Goal: Information Seeking & Learning: Learn about a topic

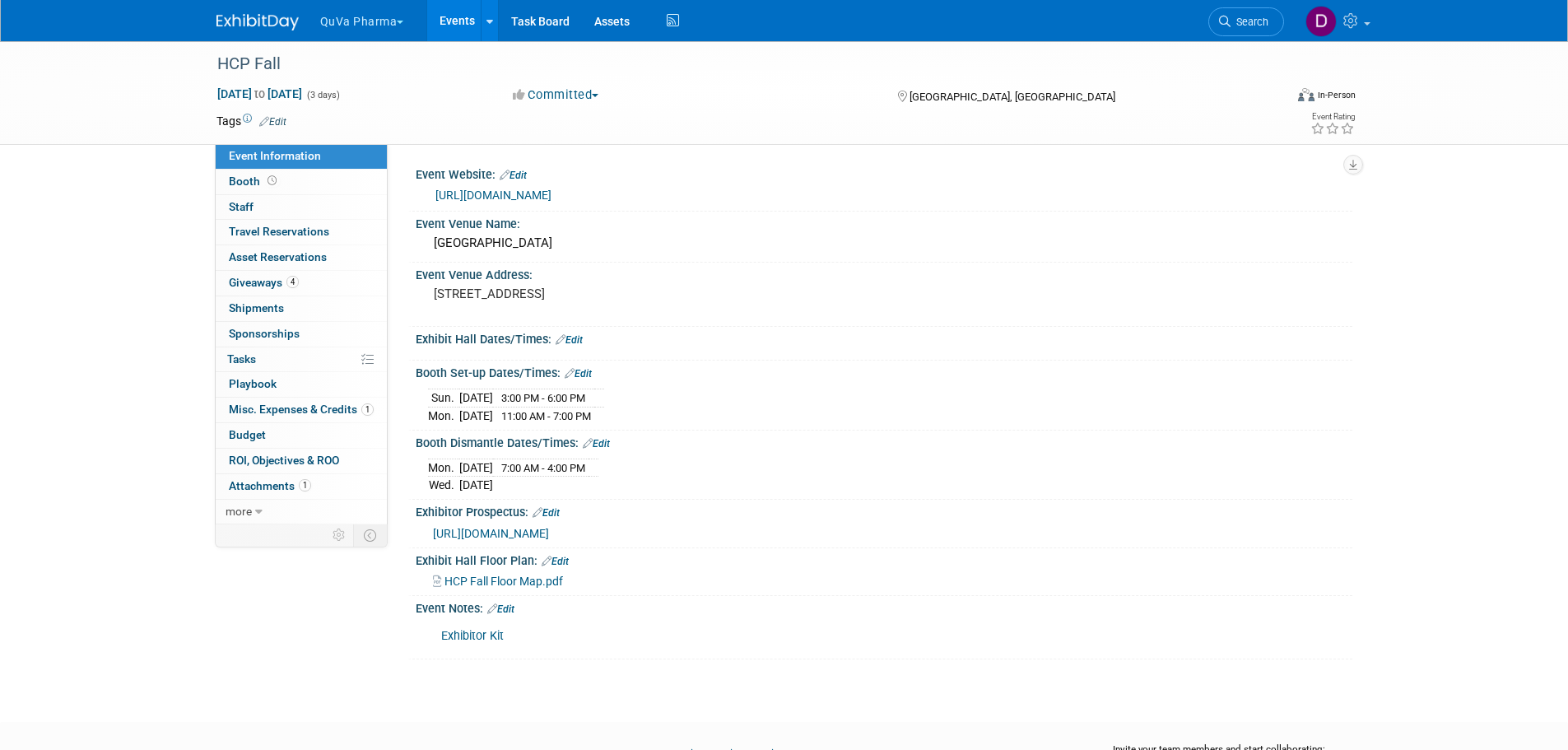
click at [350, 18] on button "QuVa Pharma" at bounding box center [372, 18] width 106 height 36
click at [380, 90] on link "QuVa Pharma" at bounding box center [379, 98] width 118 height 23
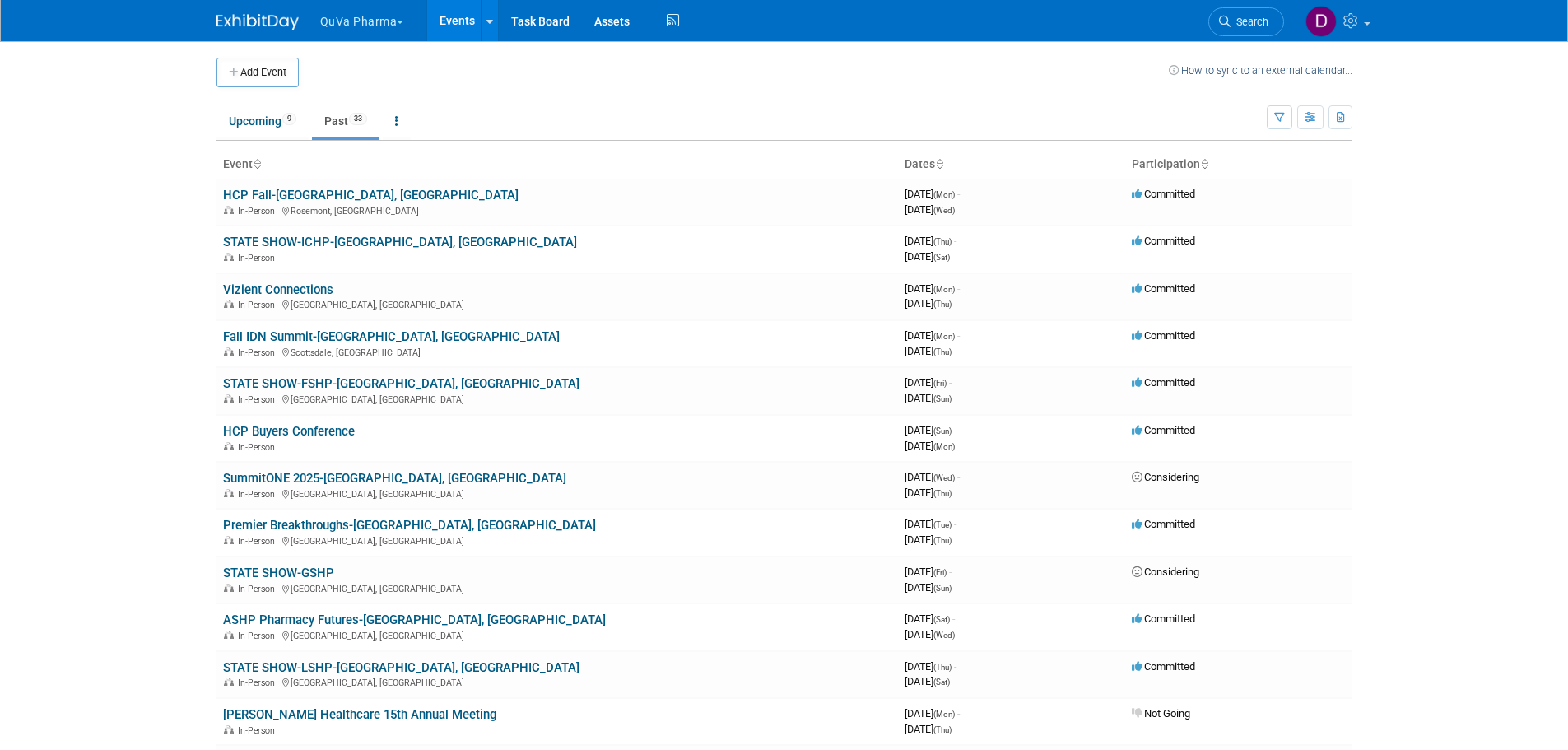
click at [342, 120] on link "Past 33" at bounding box center [345, 121] width 68 height 31
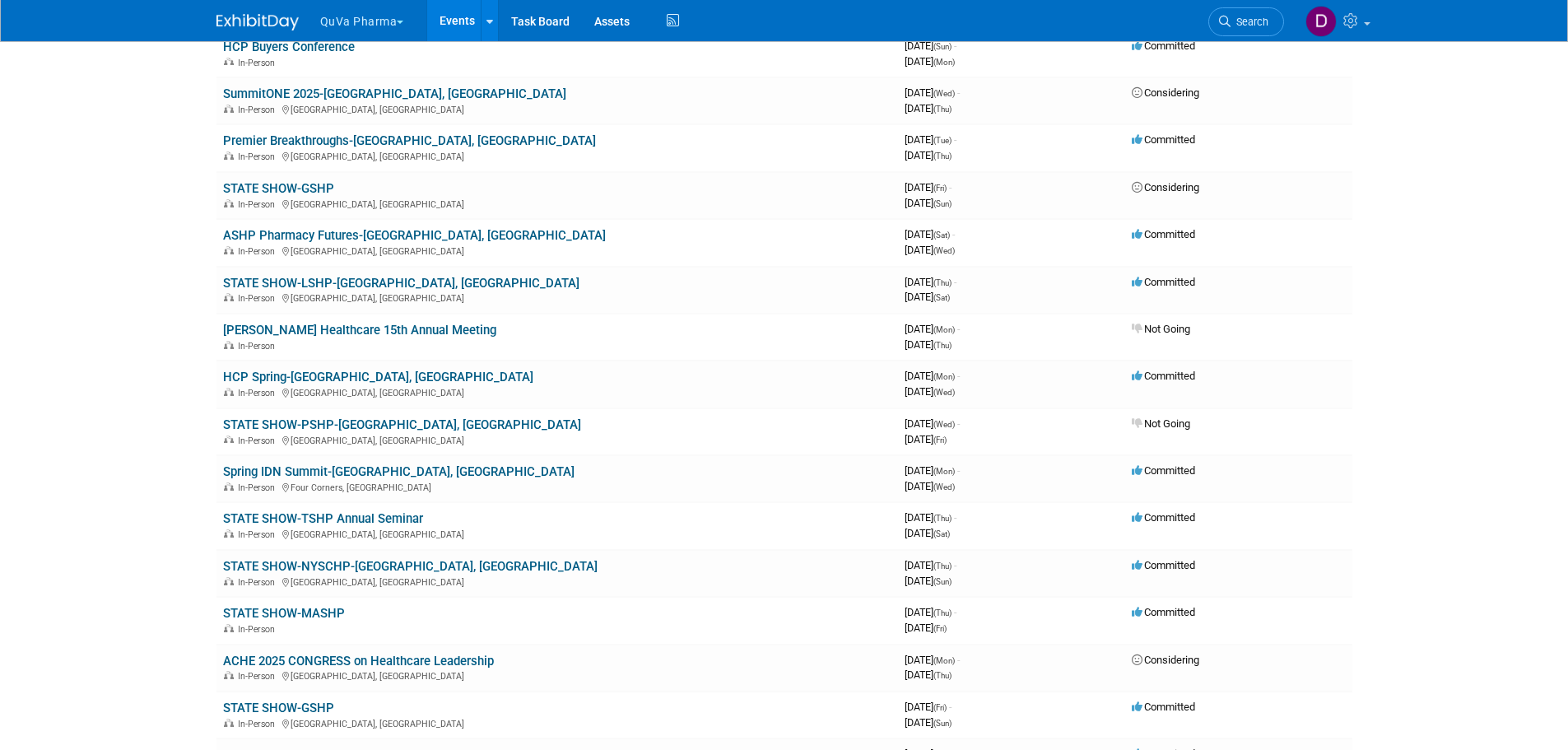
scroll to position [329, 0]
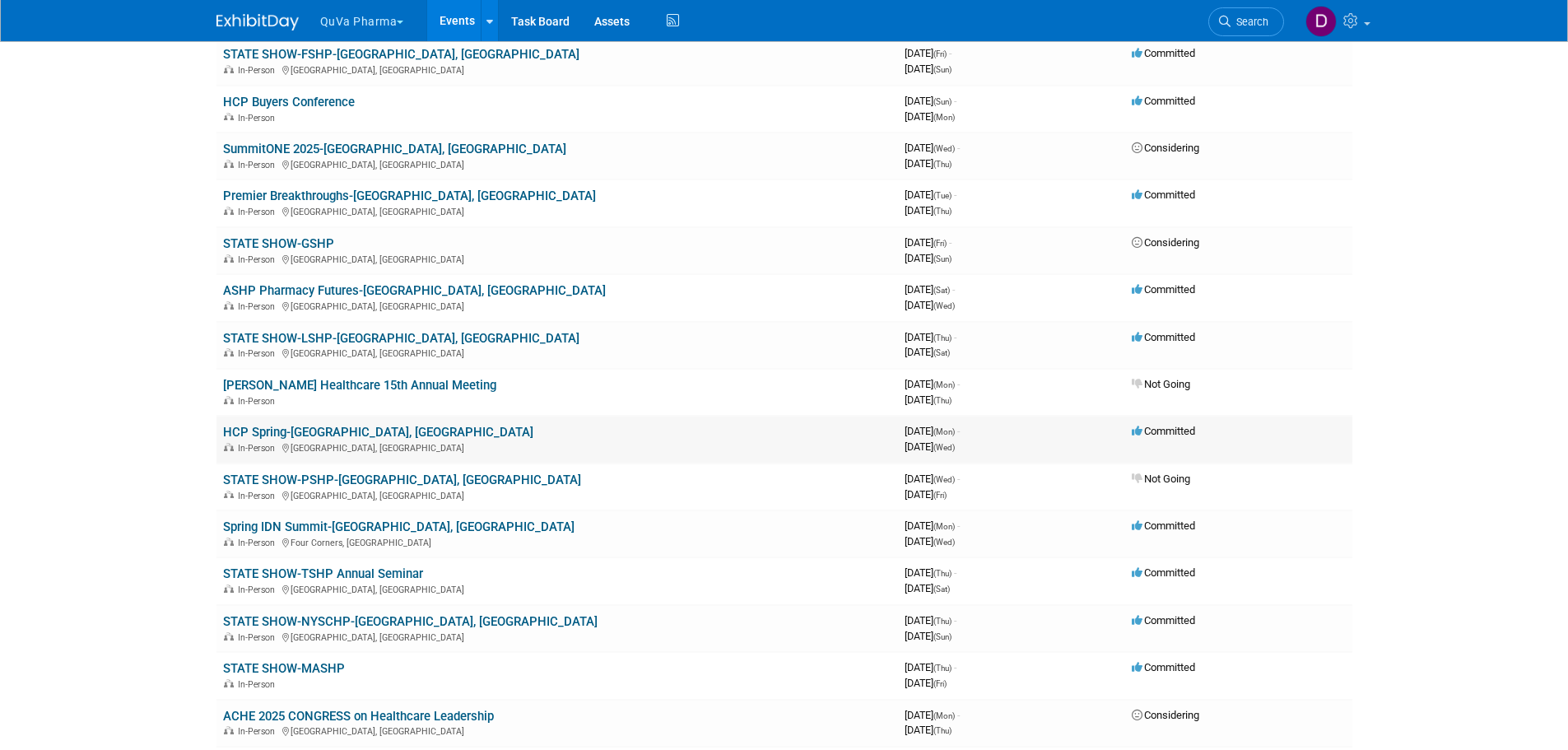
click at [248, 429] on link "HCP Spring-[GEOGRAPHIC_DATA], [GEOGRAPHIC_DATA]" at bounding box center [378, 431] width 310 height 15
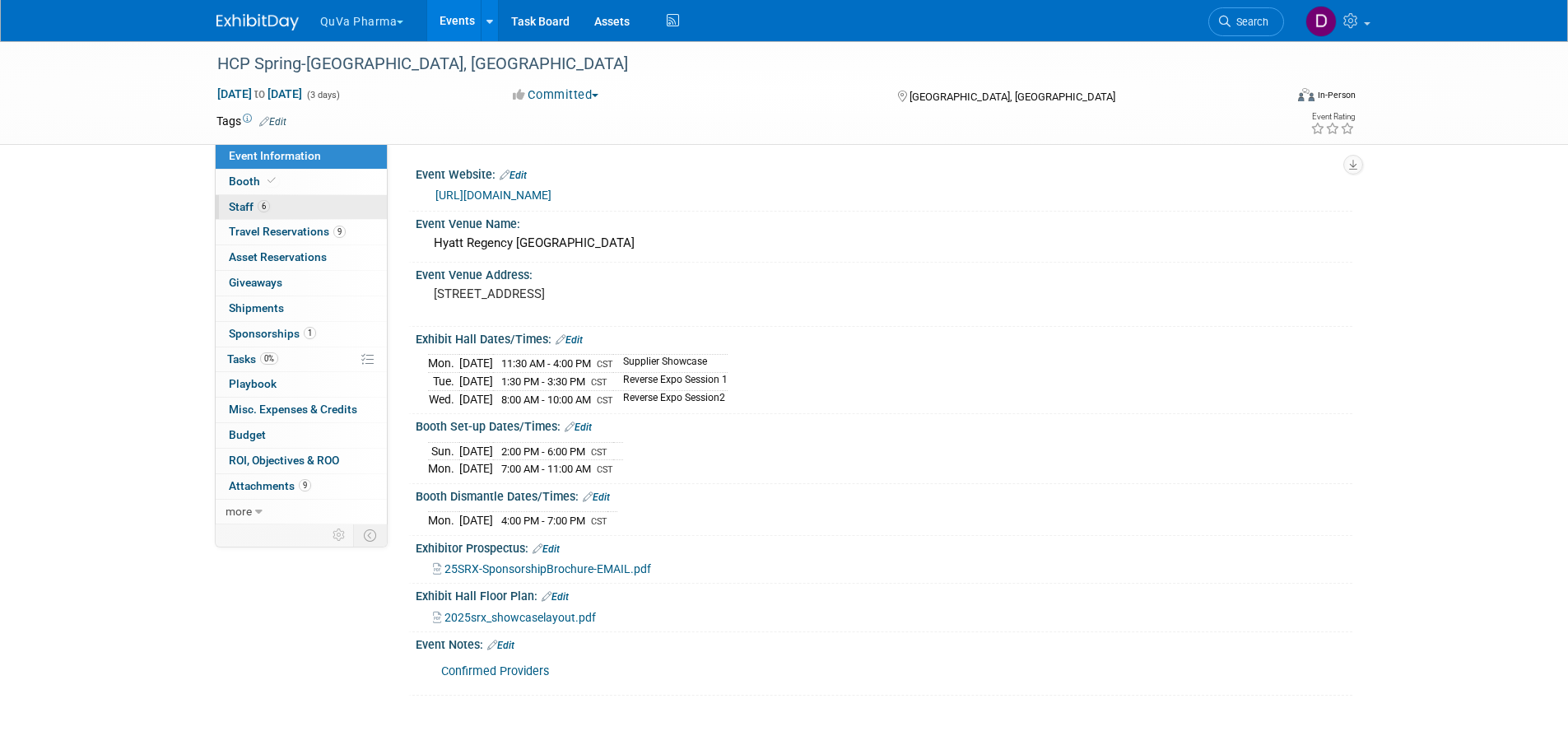
click at [243, 202] on span "Staff 6" at bounding box center [249, 206] width 41 height 13
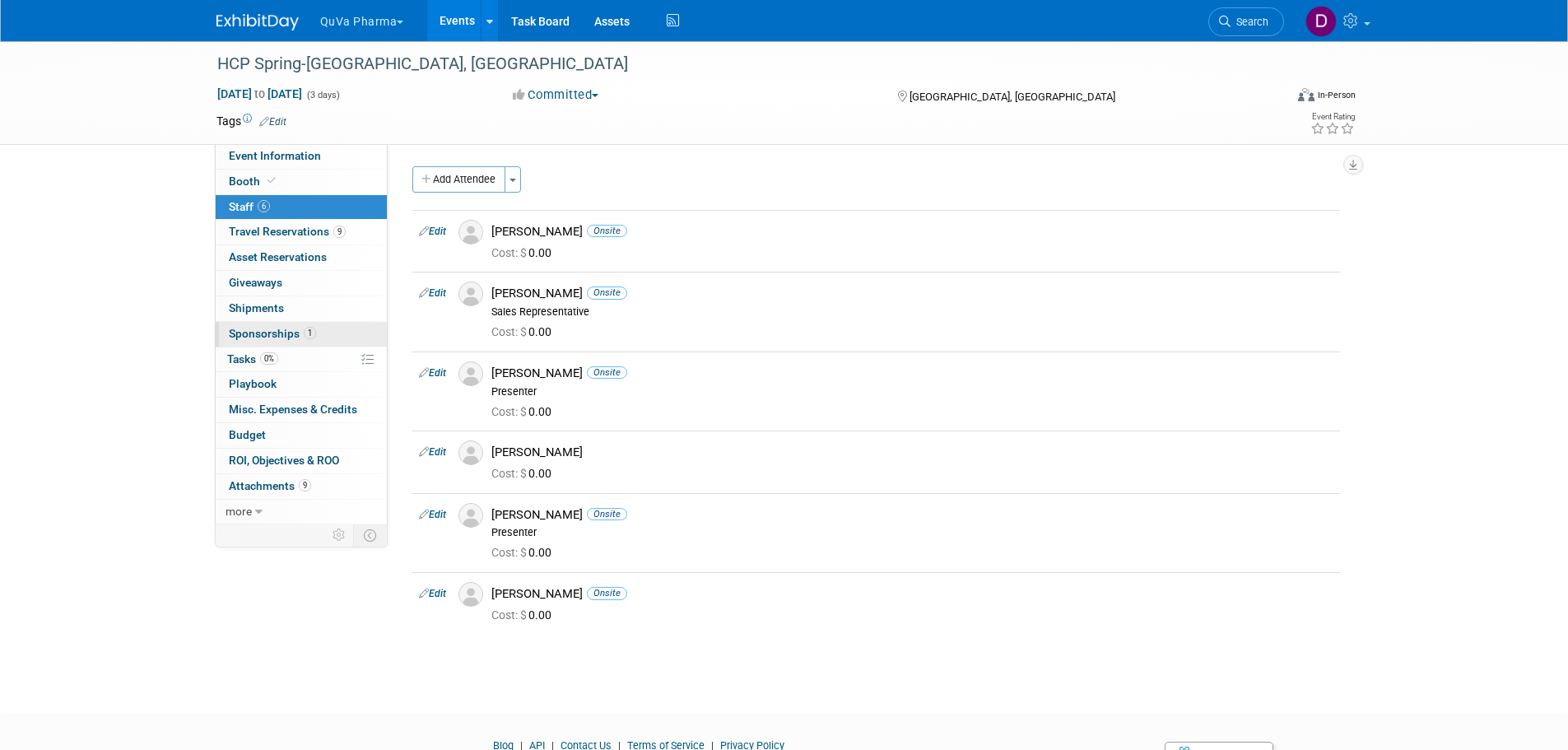
click at [266, 327] on span "Sponsorships 1" at bounding box center [272, 332] width 87 height 13
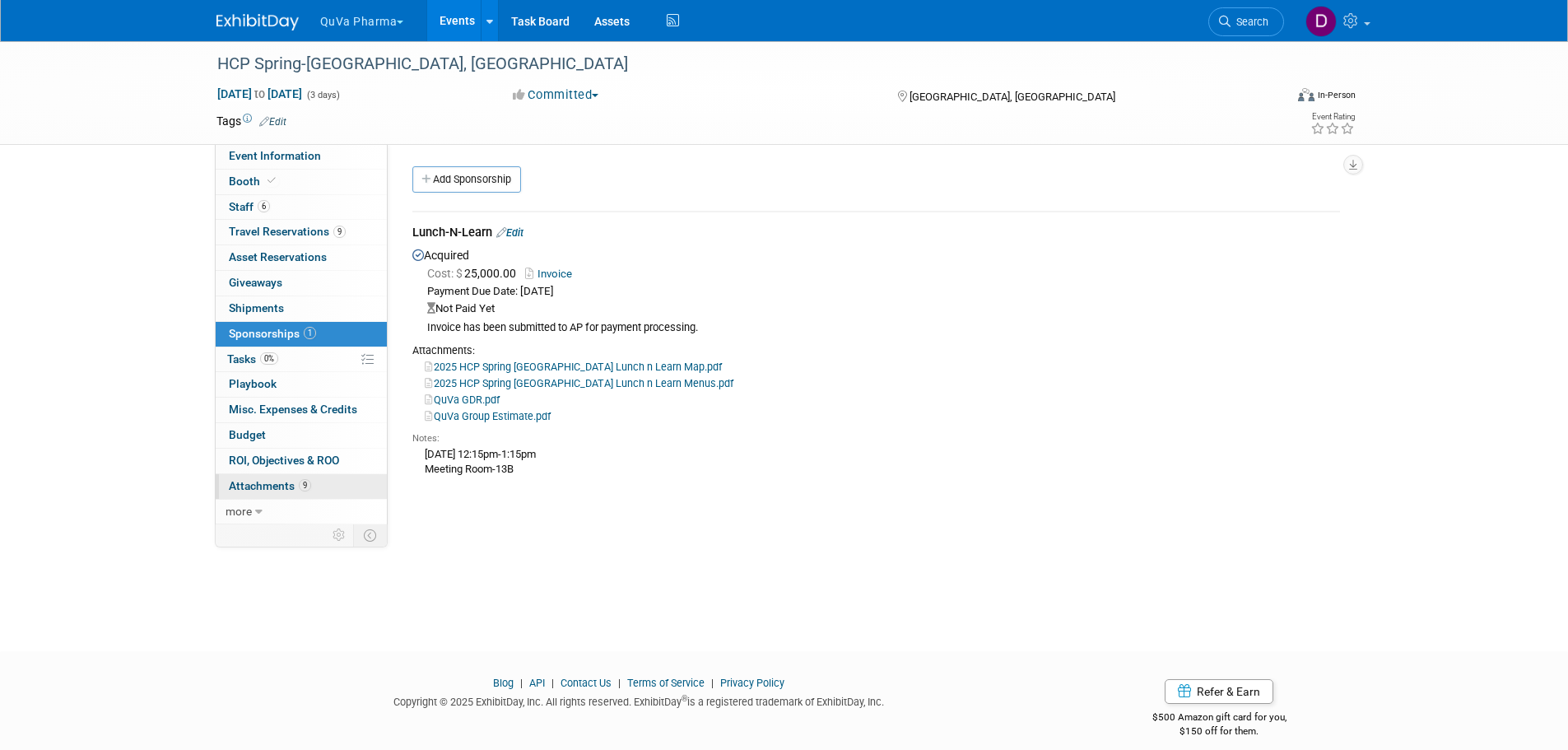
click at [269, 485] on span "Attachments 9" at bounding box center [270, 484] width 82 height 13
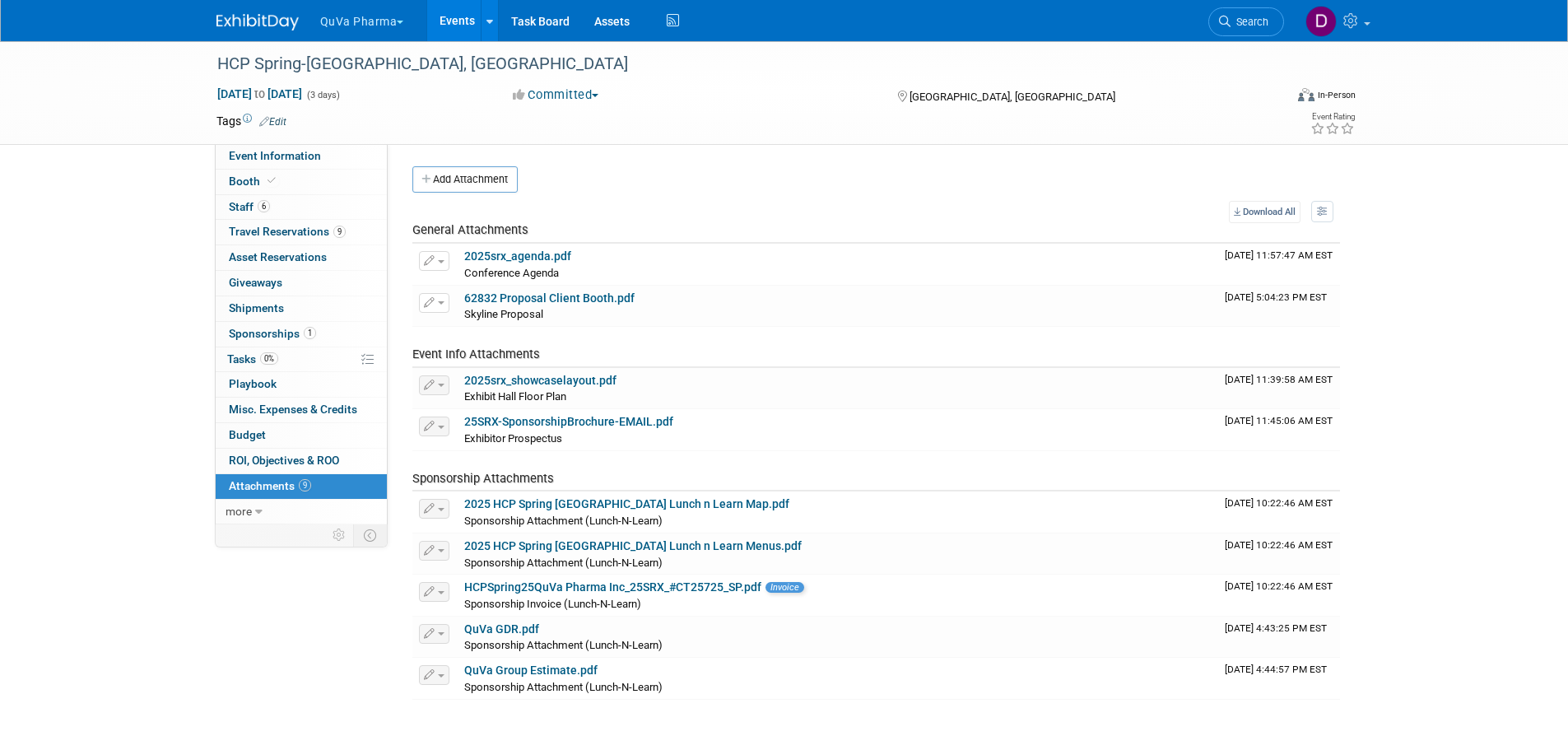
click at [392, 20] on button "QuVa Pharma" at bounding box center [372, 18] width 106 height 36
click at [395, 93] on link "QuVa Pharma" at bounding box center [379, 98] width 118 height 23
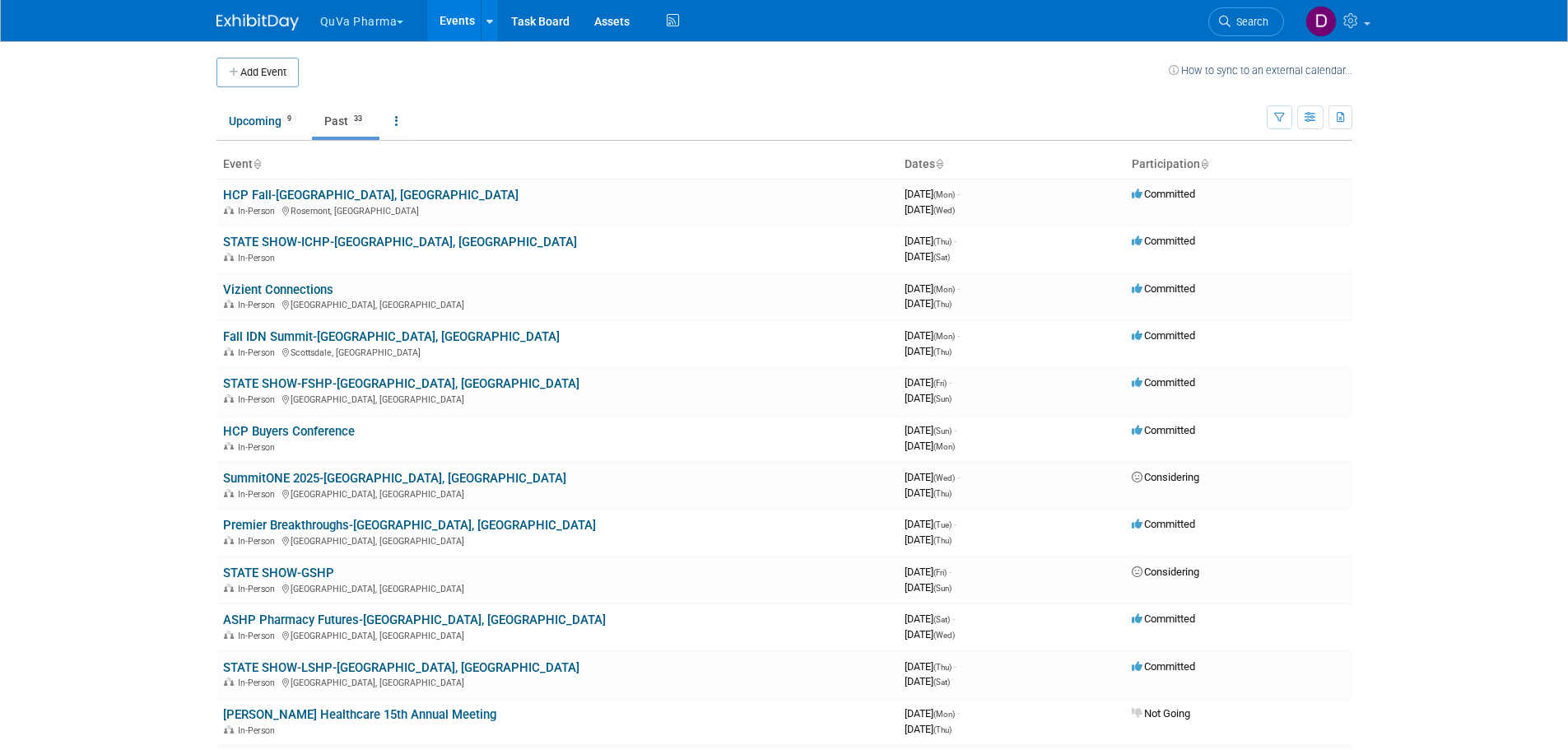
click at [343, 121] on link "Past 33" at bounding box center [345, 121] width 68 height 31
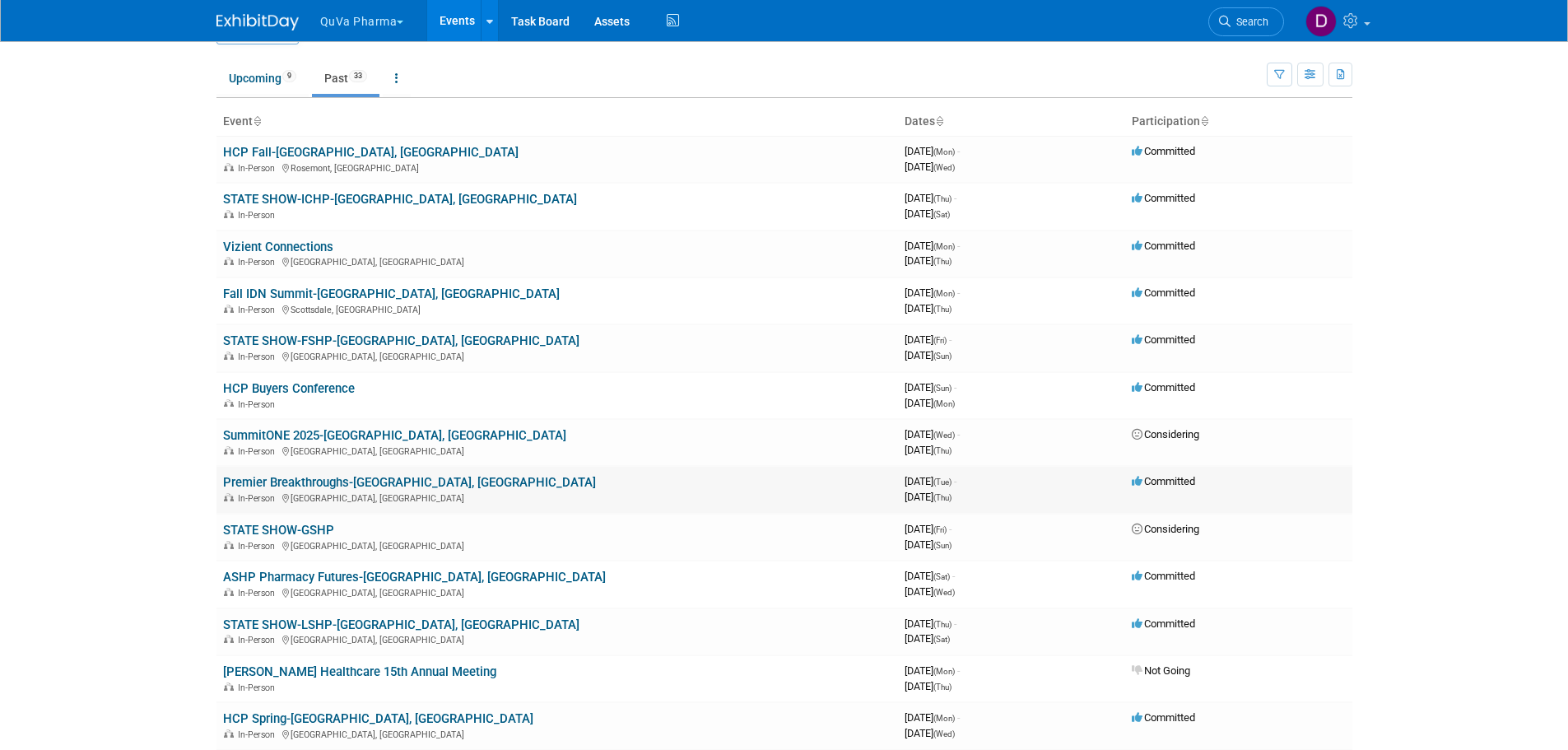
scroll to position [82, 0]
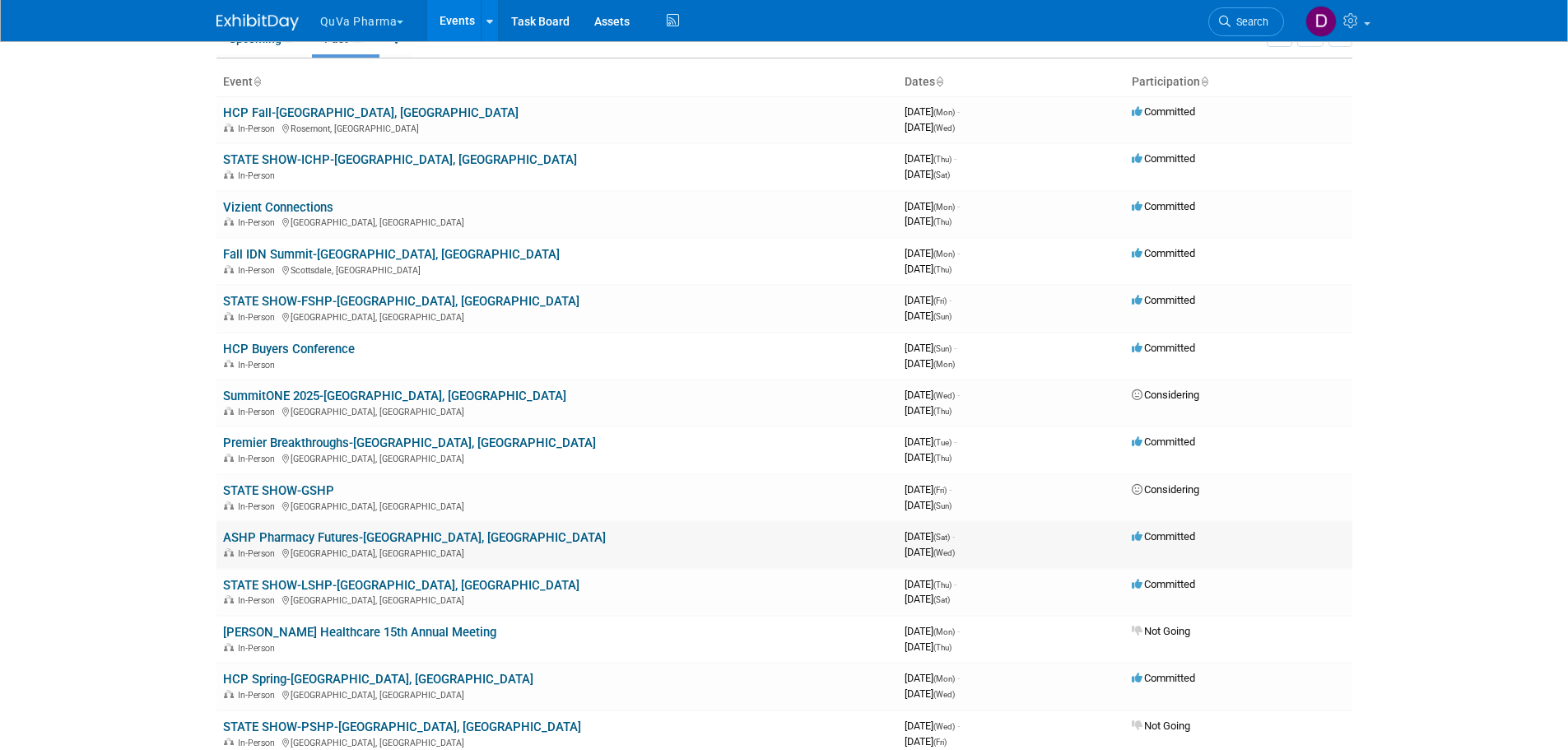
click at [335, 535] on link "ASHP Pharmacy Futures-[GEOGRAPHIC_DATA], [GEOGRAPHIC_DATA]" at bounding box center [414, 536] width 382 height 15
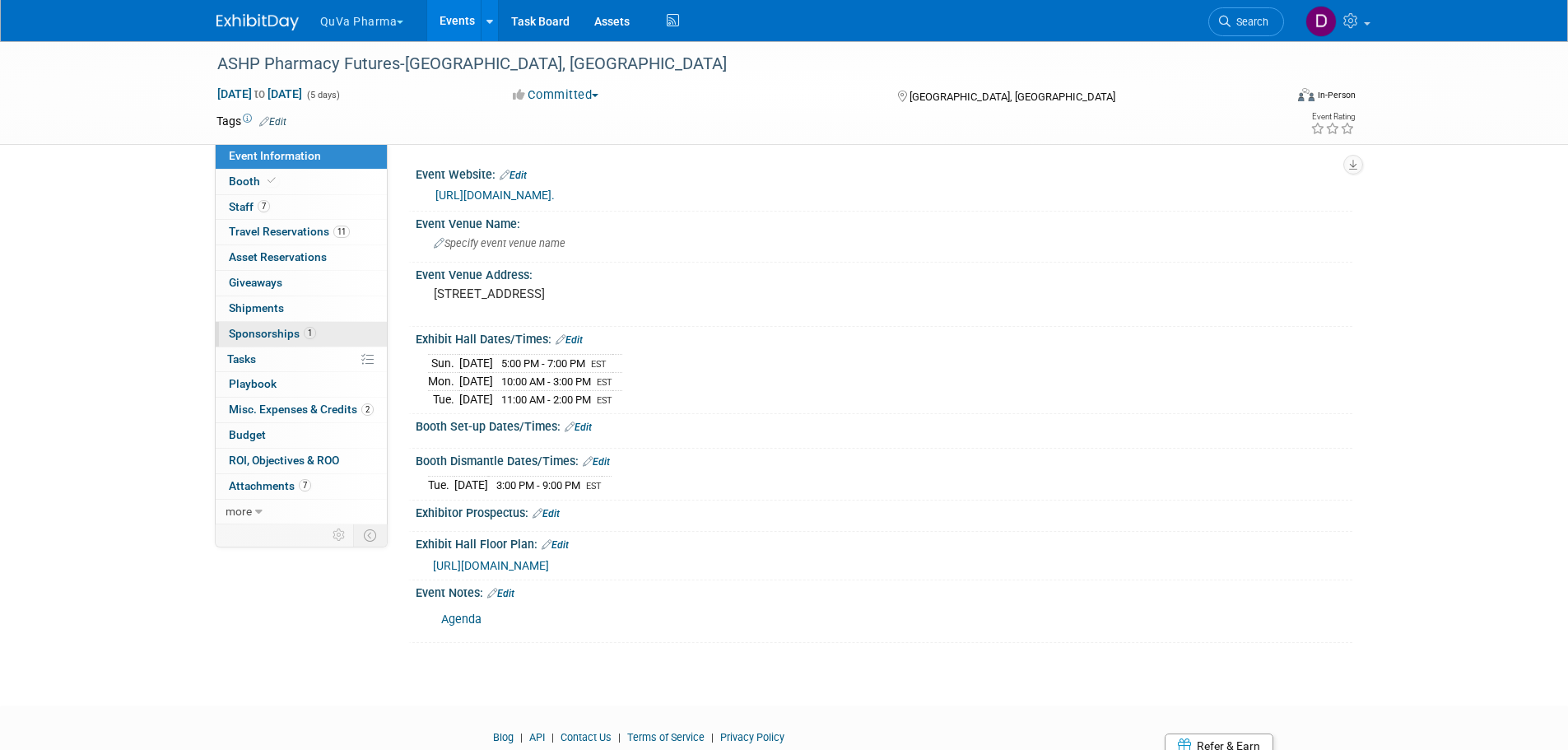
click at [267, 333] on span "Sponsorships 1" at bounding box center [272, 332] width 87 height 13
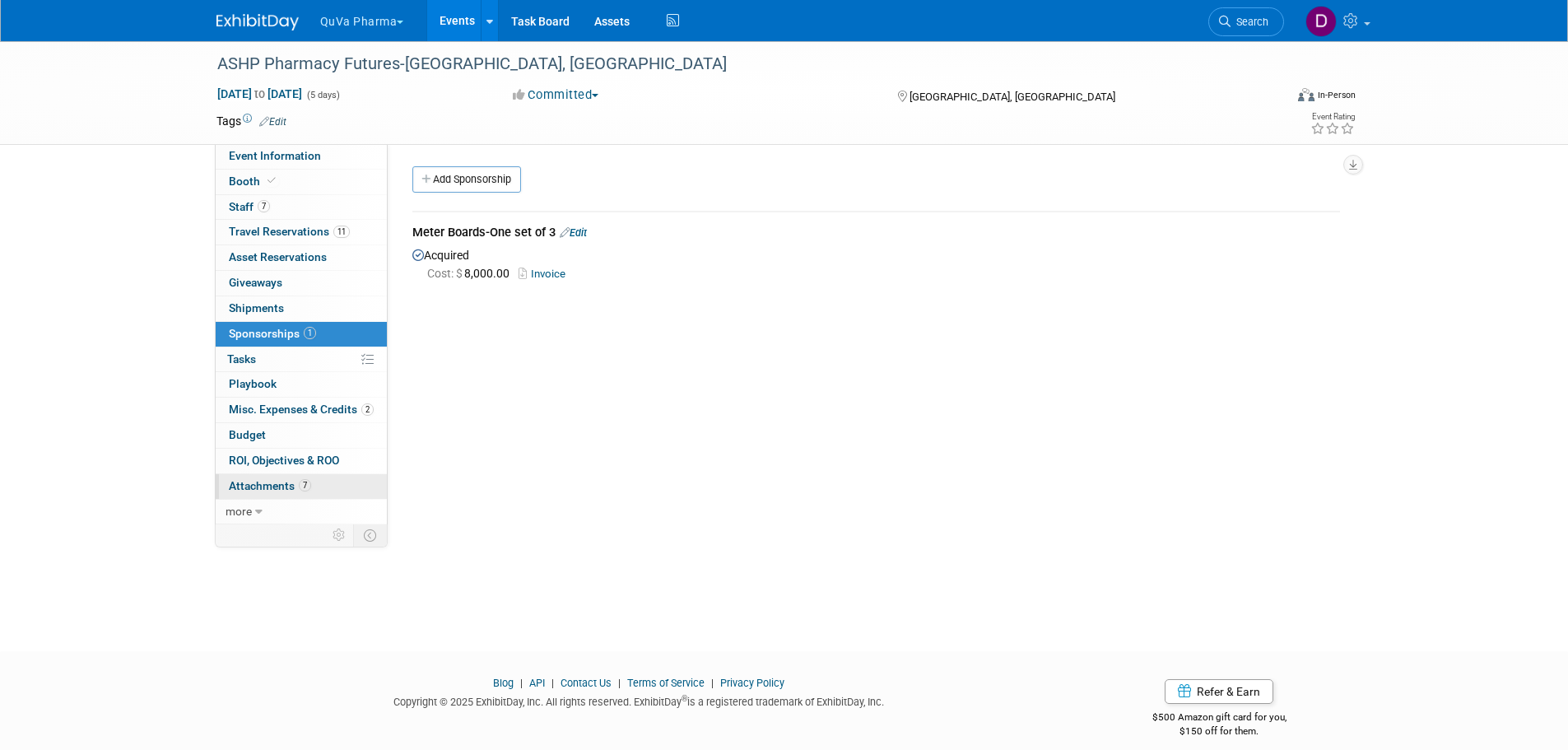
click at [261, 491] on span "Attachments 7" at bounding box center [270, 484] width 82 height 13
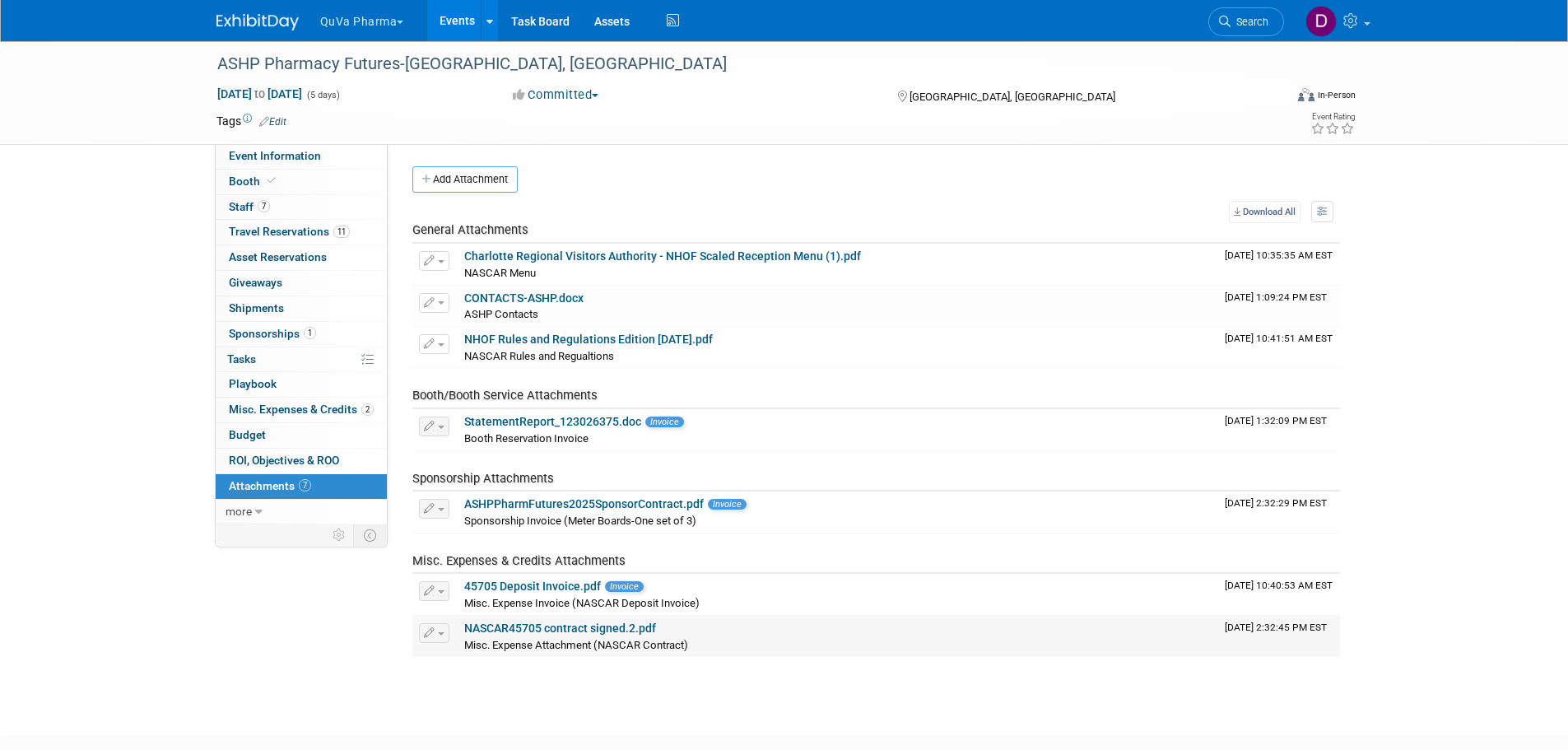
click at [560, 626] on link "NASCAR45705 contract signed.2.pdf" at bounding box center [560, 627] width 192 height 13
click at [483, 419] on link "StatementReport_123026375.doc" at bounding box center [552, 421] width 177 height 13
click at [343, 19] on button "QuVa Pharma" at bounding box center [372, 18] width 106 height 36
click at [388, 91] on link "QuVa Pharma" at bounding box center [379, 98] width 118 height 23
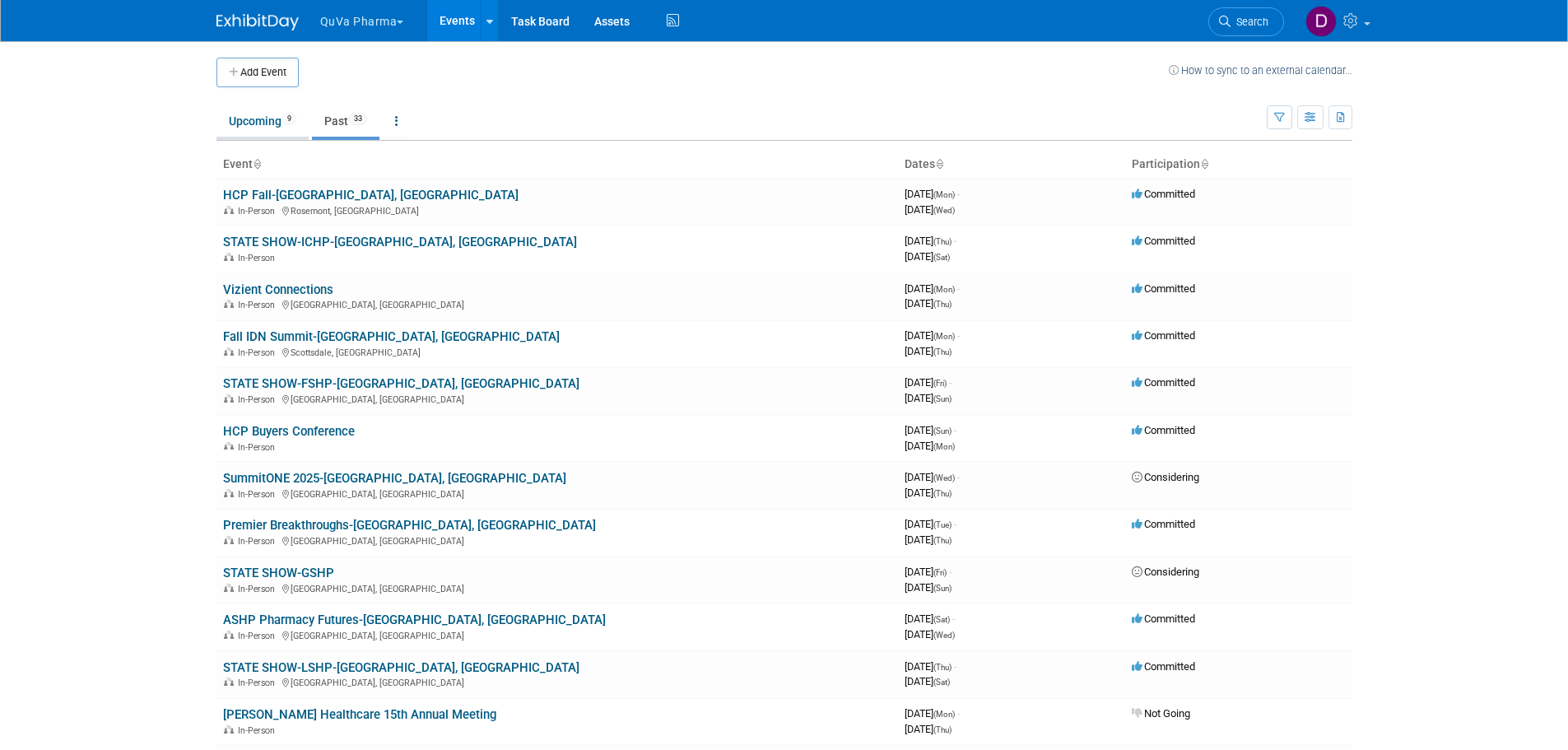
click at [264, 116] on link "Upcoming 9" at bounding box center [263, 121] width 92 height 31
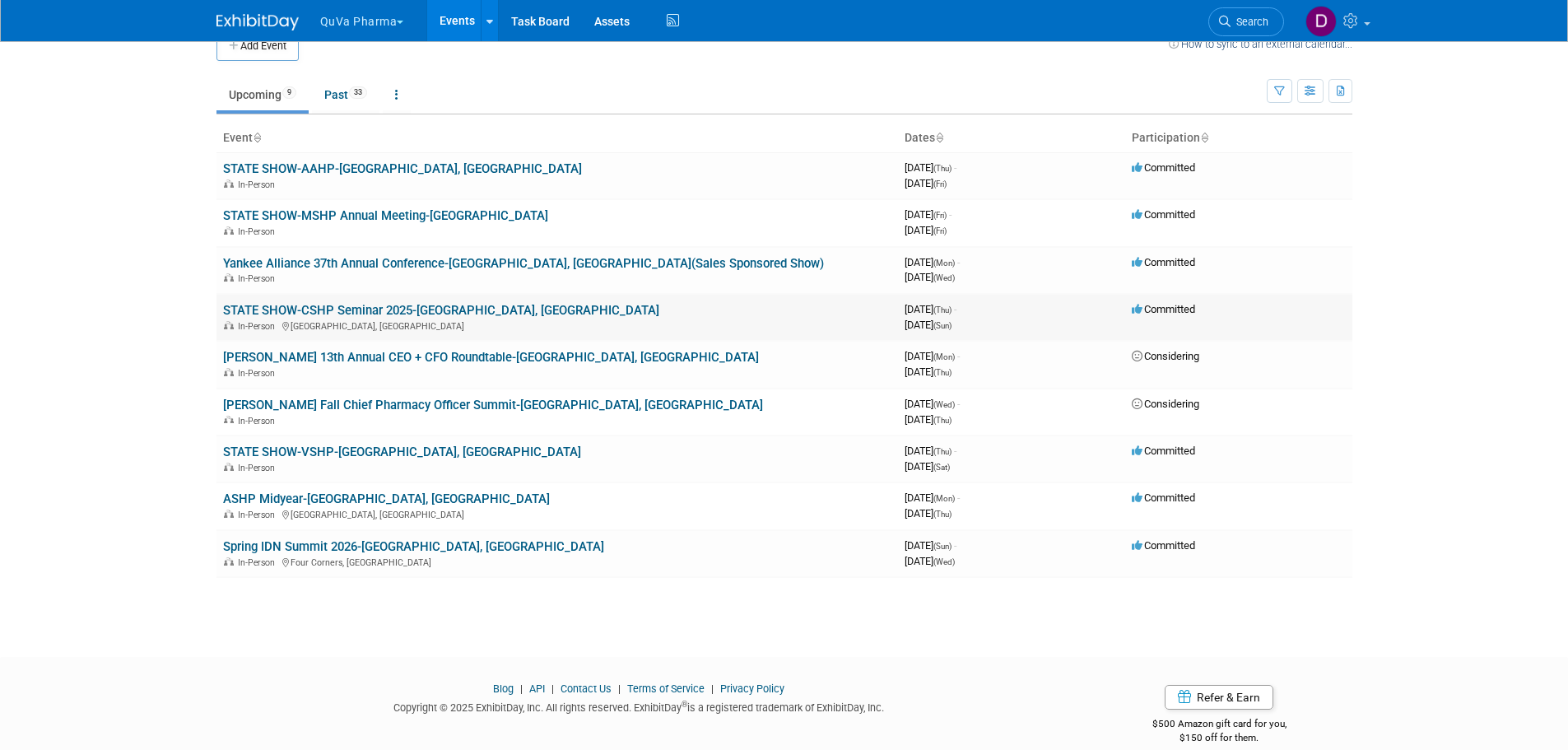
scroll to position [49, 0]
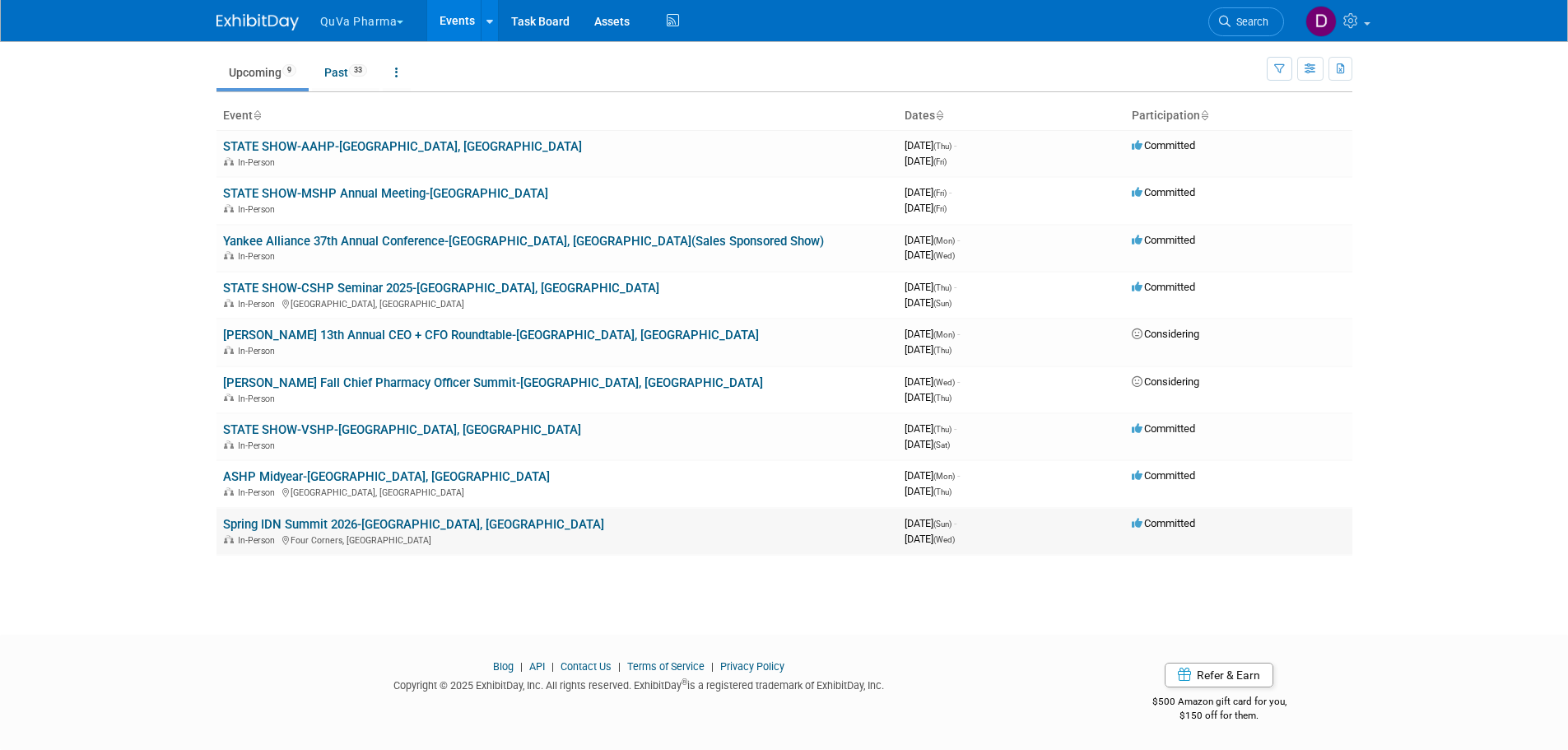
click at [391, 517] on link "Spring IDN Summit 2026-[GEOGRAPHIC_DATA], [GEOGRAPHIC_DATA]" at bounding box center [413, 524] width 381 height 15
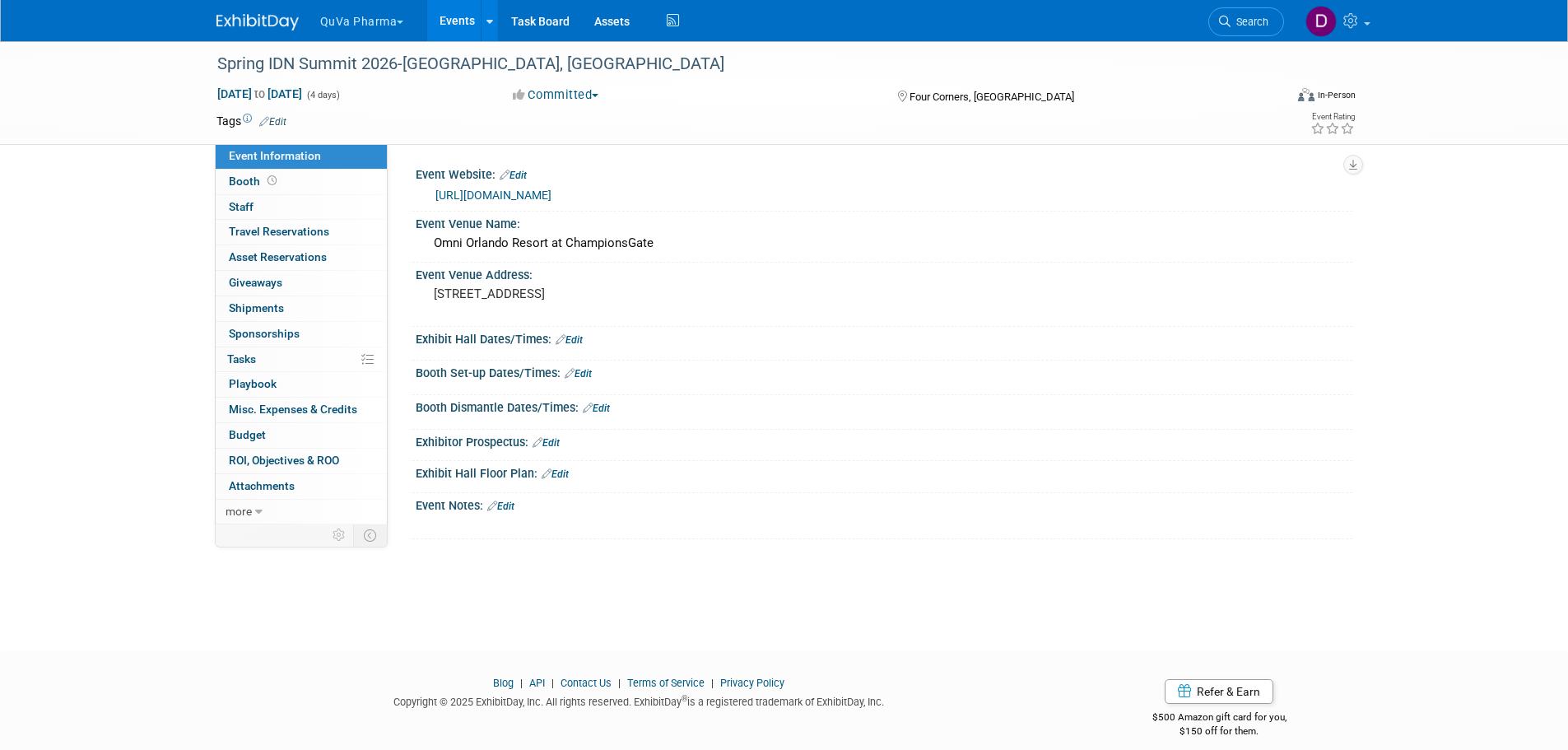
click at [484, 197] on link "[URL][DOMAIN_NAME]" at bounding box center [493, 194] width 116 height 13
